Goal: Book appointment/travel/reservation

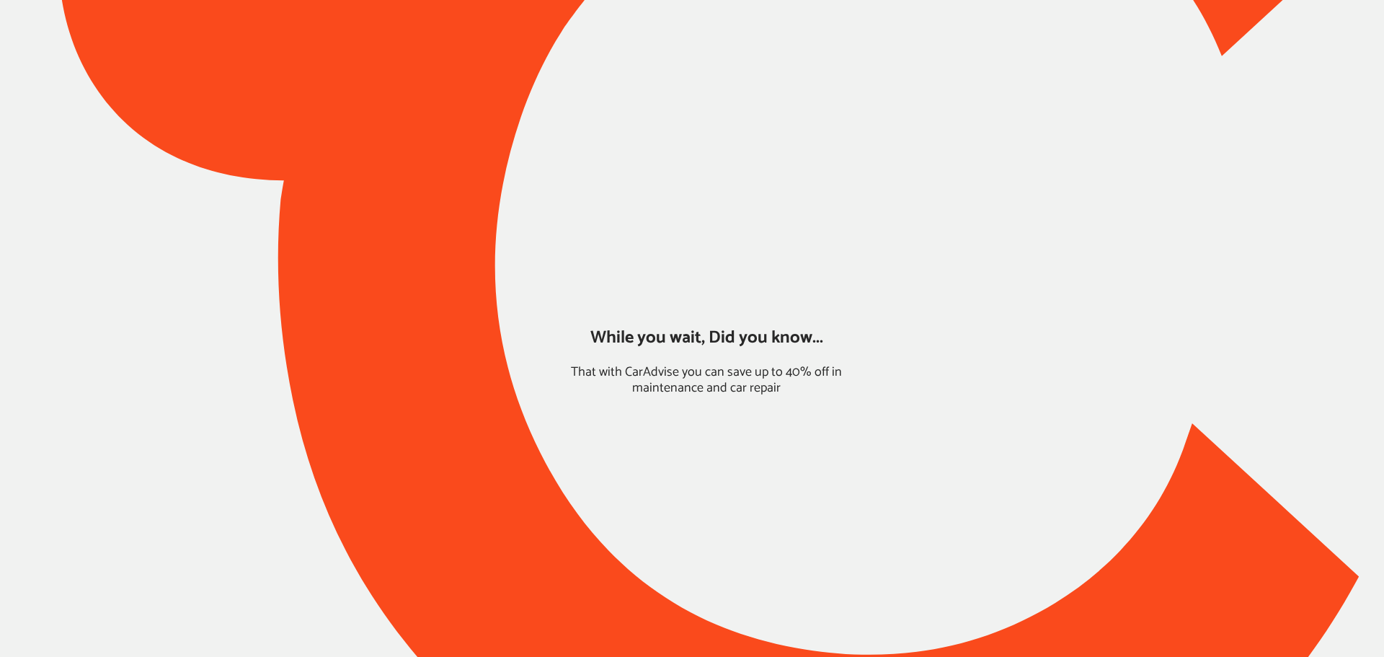
type input "*****"
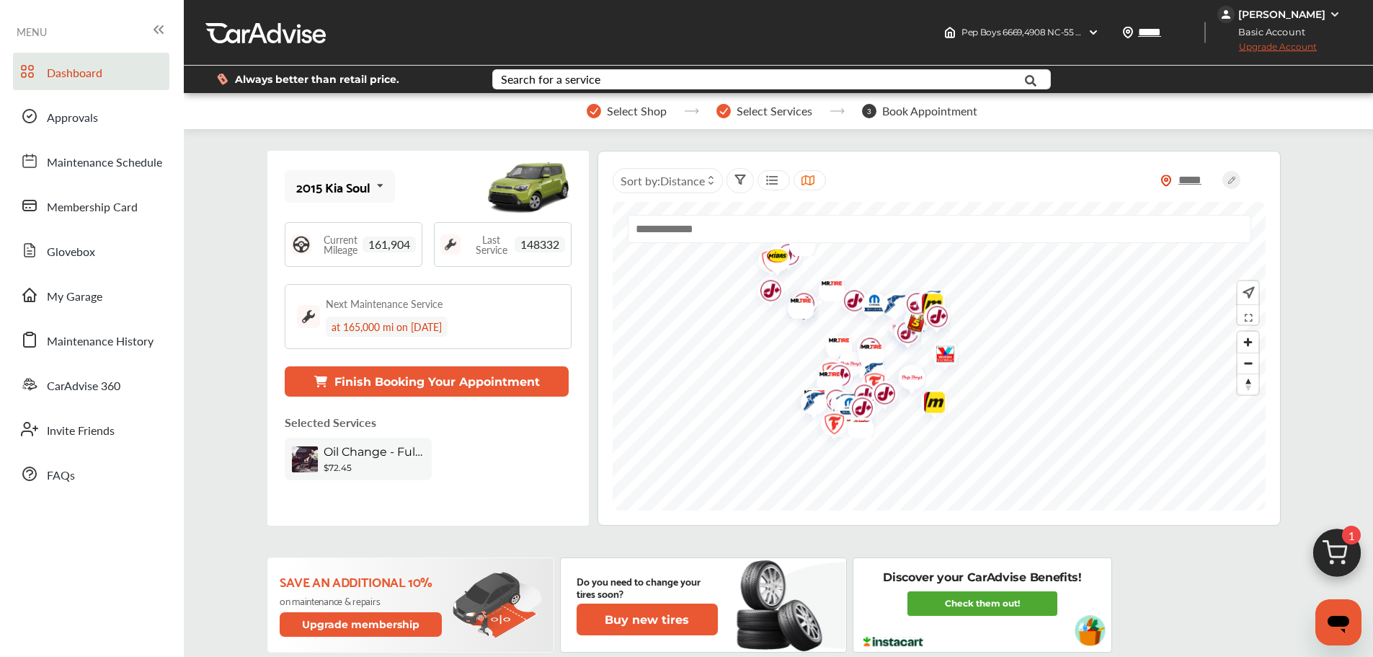
click at [357, 382] on button "Finish Booking Your Appointment" at bounding box center [427, 381] width 284 height 30
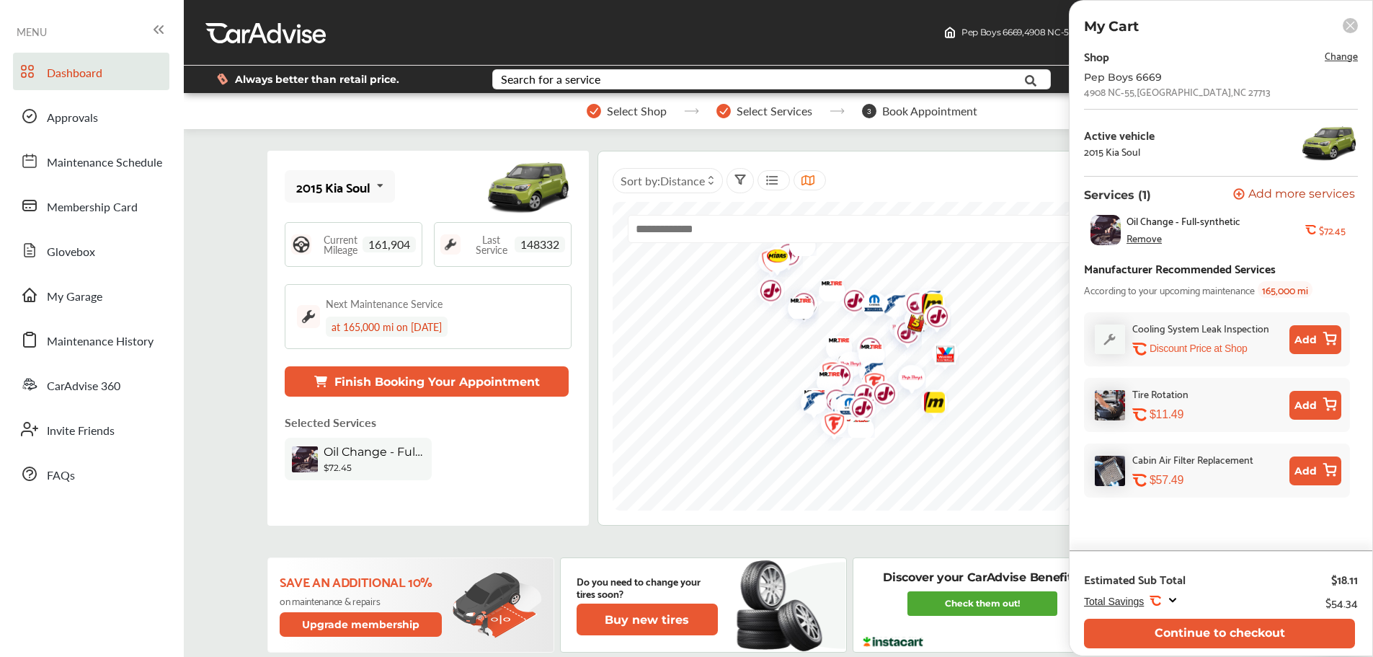
click at [1185, 625] on button "Continue to checkout" at bounding box center [1219, 634] width 271 height 30
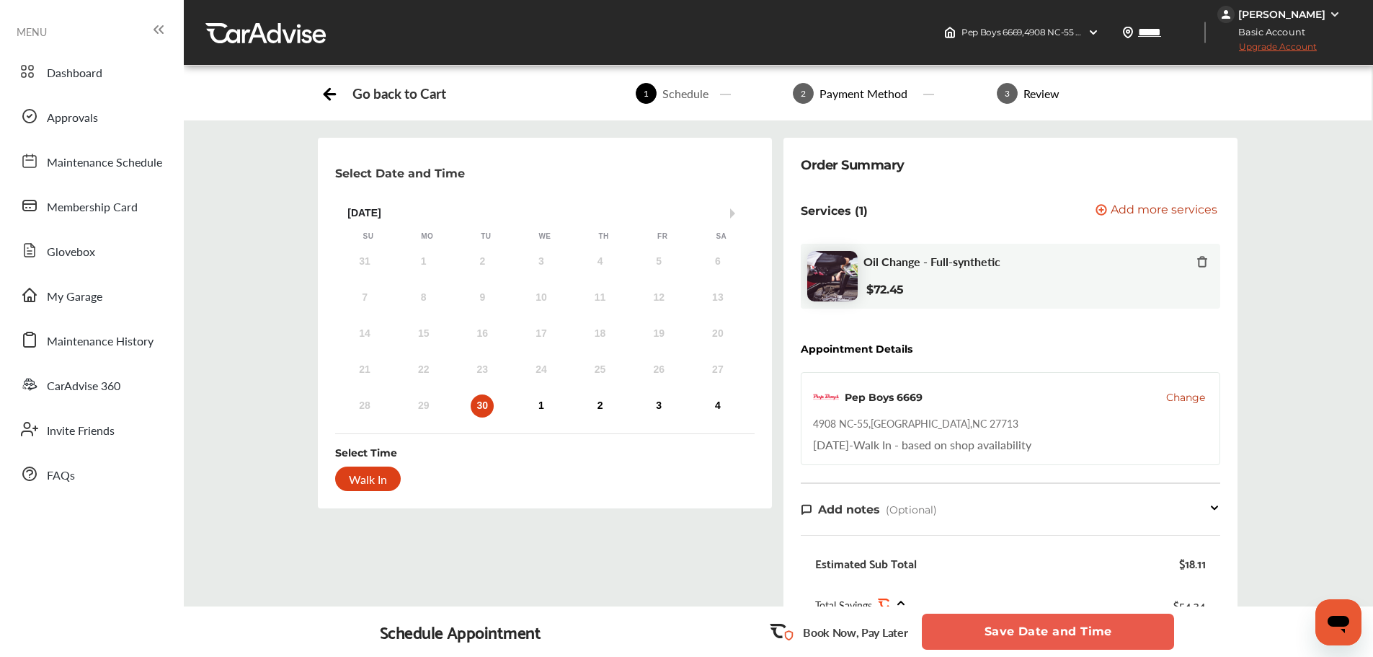
drag, startPoint x: 588, startPoint y: 400, endPoint x: 603, endPoint y: 406, distance: 15.5
click at [588, 400] on div "28 29 30 1 2 3 4" at bounding box center [541, 405] width 412 height 29
click at [603, 407] on div "2" at bounding box center [600, 405] width 23 height 23
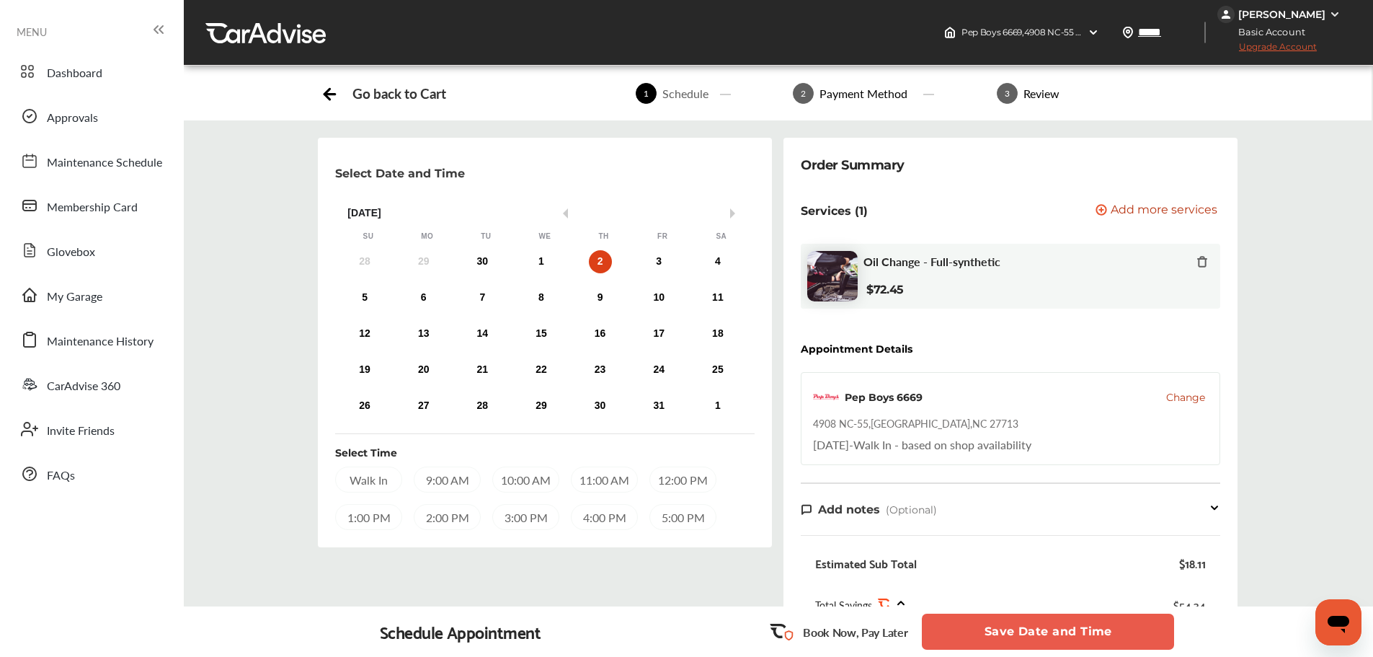
click at [935, 424] on div "[STREET_ADDRESS]" at bounding box center [915, 423] width 205 height 14
copy div "[STREET_ADDRESS]"
click at [1194, 399] on span "Change" at bounding box center [1185, 397] width 39 height 14
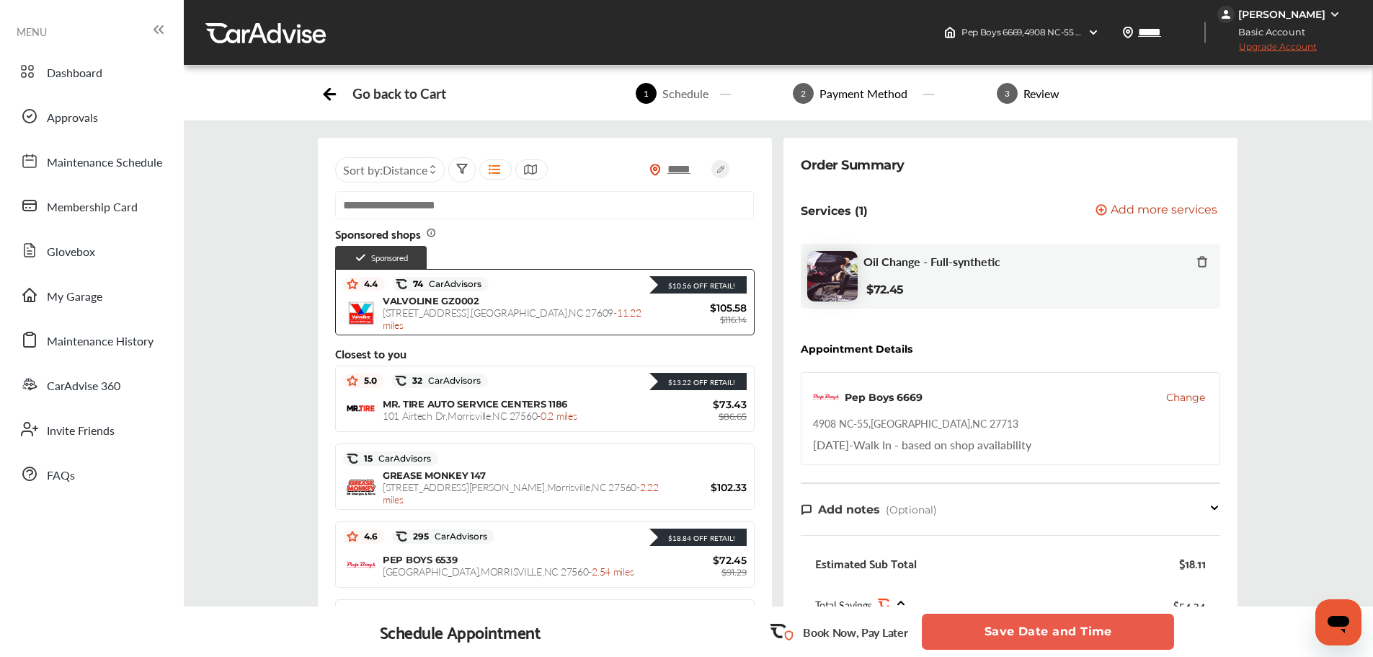
click at [650, 291] on div "$10.56 Off Retail!" at bounding box center [698, 284] width 97 height 17
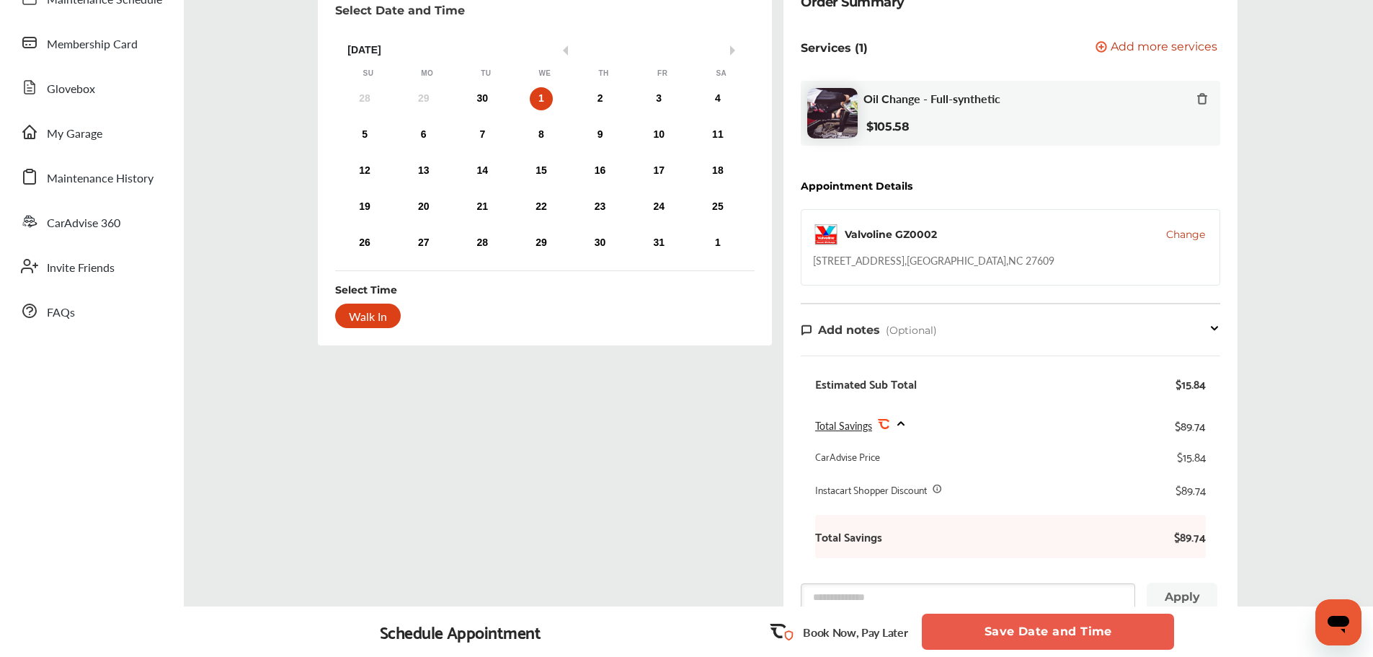
scroll to position [417, 0]
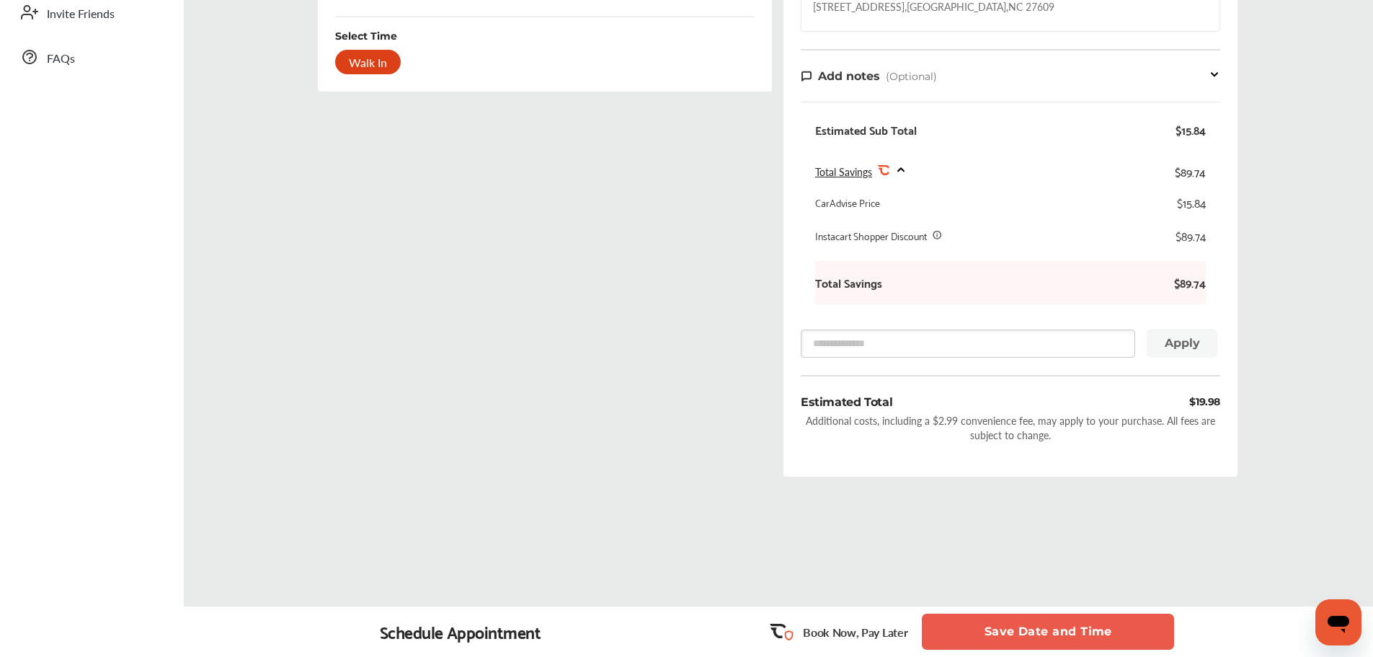
click at [464, 408] on div "Select Date and Time Previous Month Next Month [DATE] Su Mo Tu We Th Fr Sa 28 2…" at bounding box center [545, 104] width 466 height 767
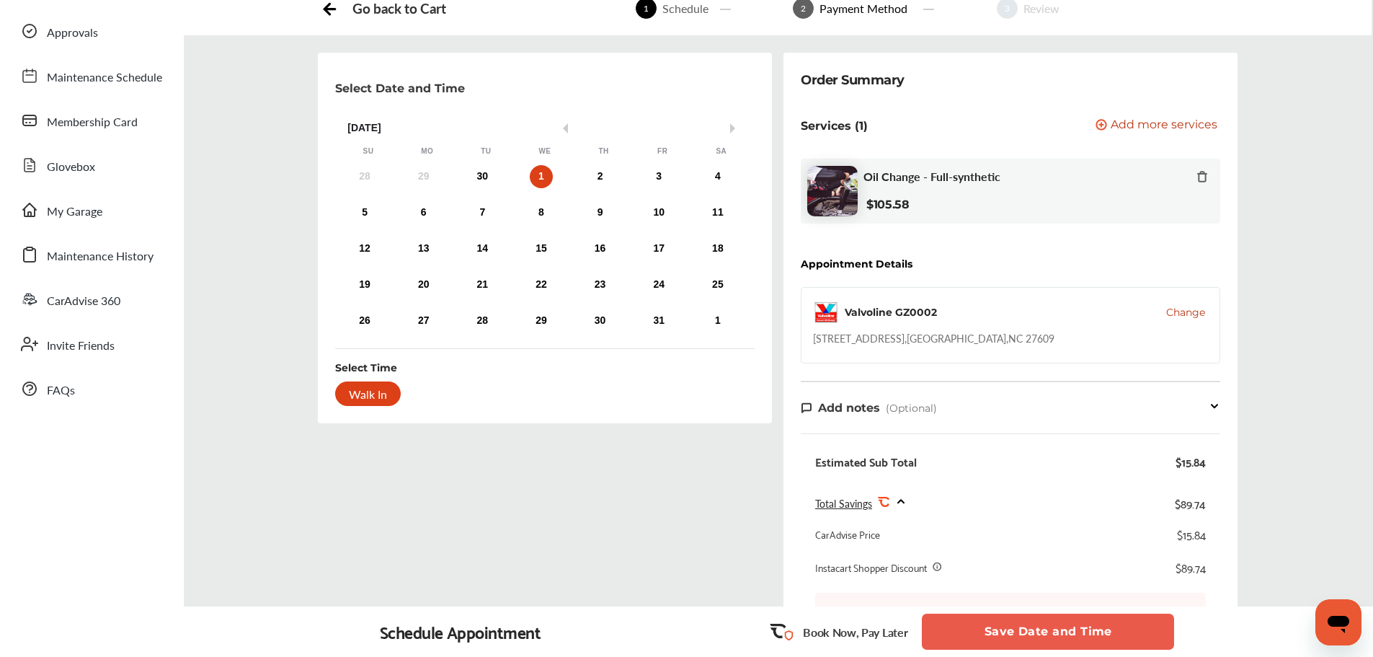
scroll to position [0, 0]
